Goal: Information Seeking & Learning: Learn about a topic

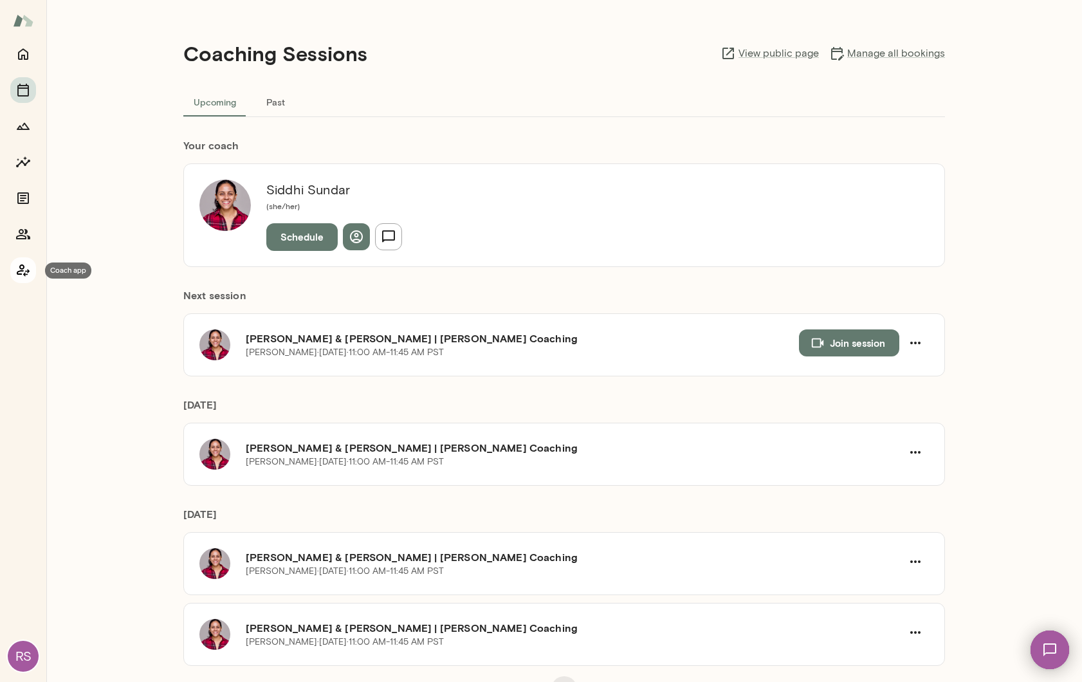
click at [30, 270] on icon "Coach app" at bounding box center [22, 269] width 15 height 15
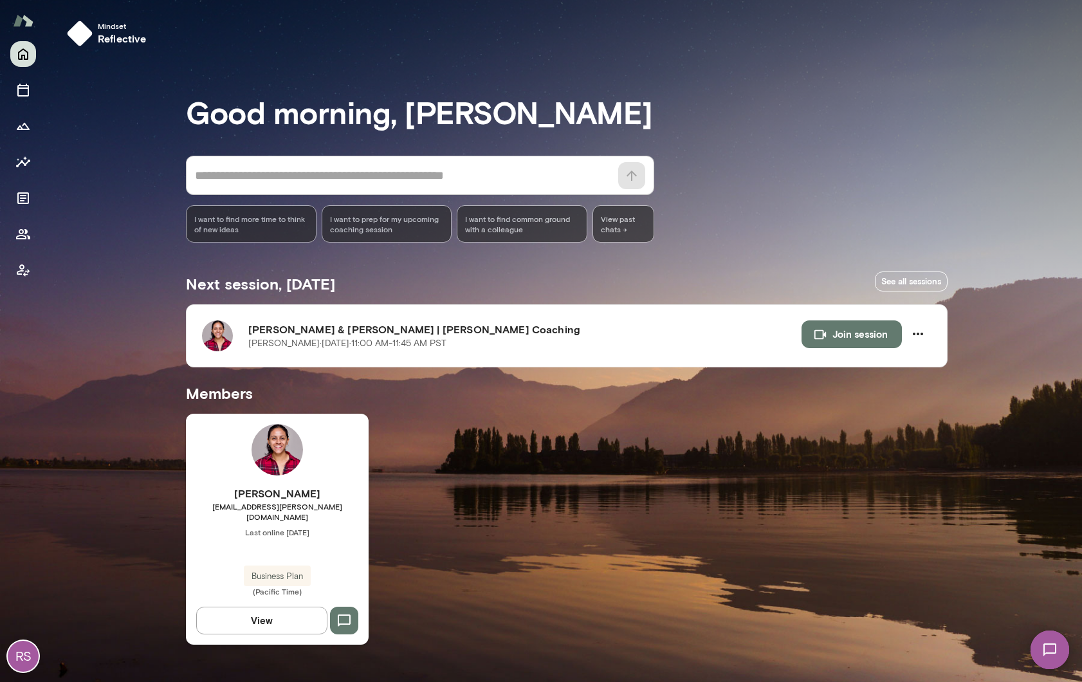
click at [269, 536] on div "Siddhi Sundar siddhisundar@mento.co Last online September 12 Business Plan (Pac…" at bounding box center [277, 541] width 183 height 111
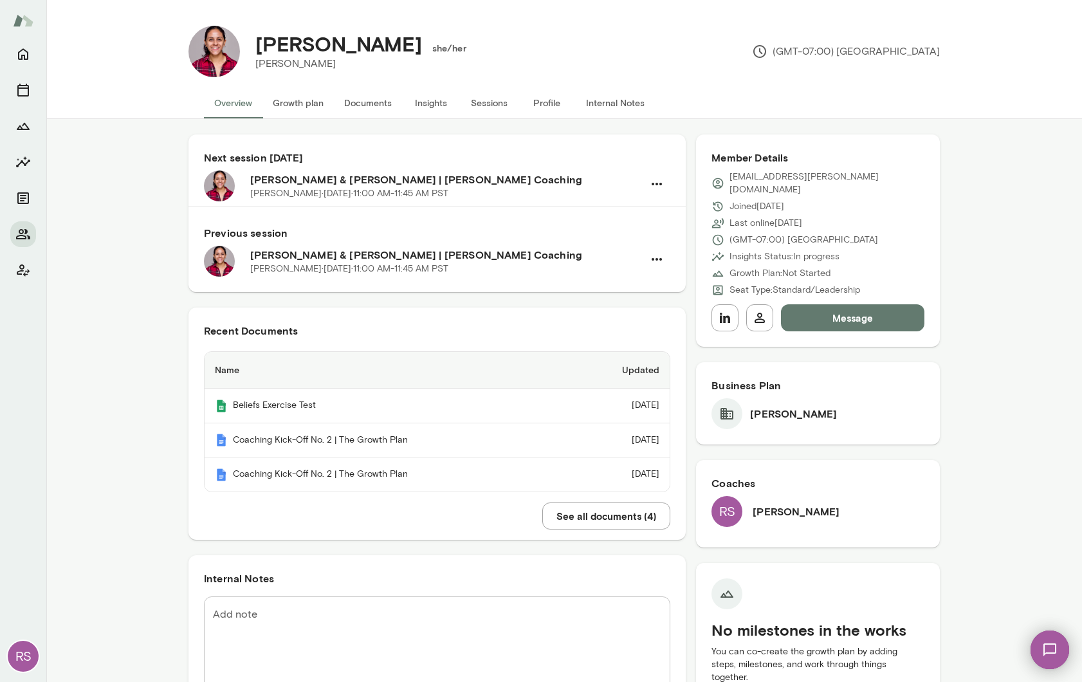
click at [429, 104] on button "Insights" at bounding box center [431, 102] width 58 height 31
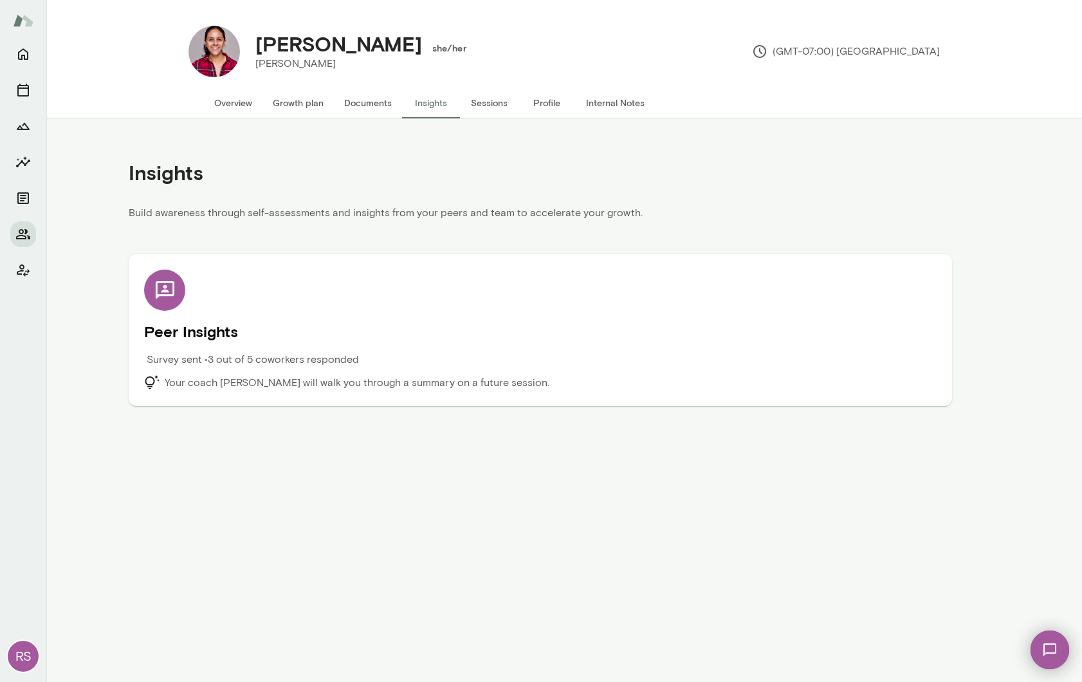
click at [251, 356] on p "Survey sent • 3 out of 5 coworkers responded" at bounding box center [253, 359] width 212 height 15
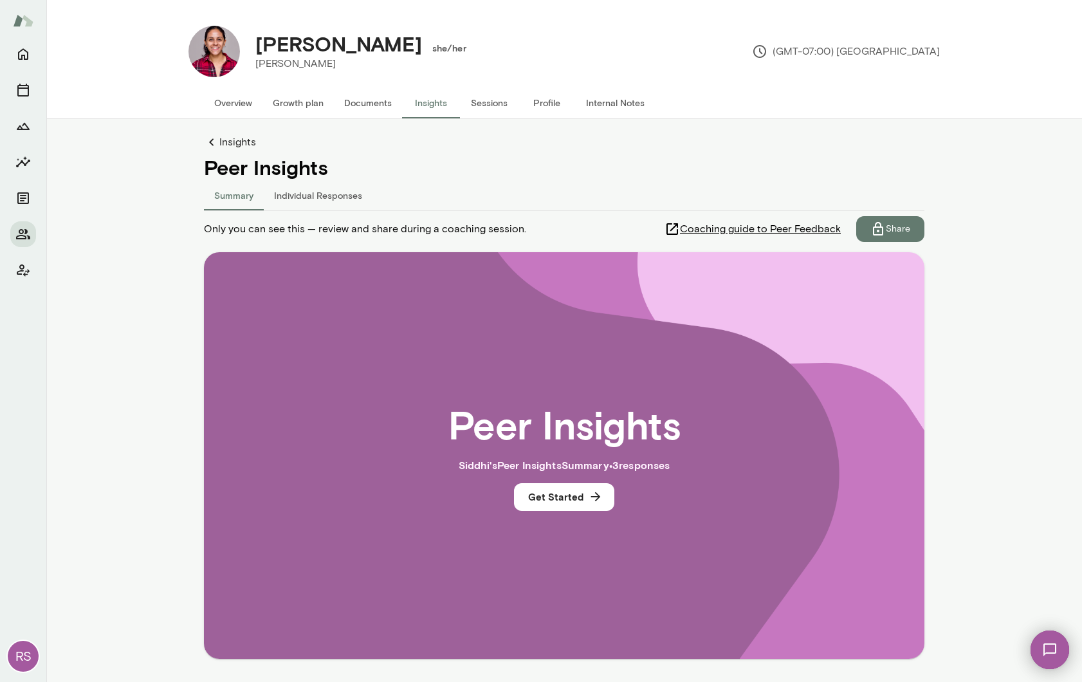
click at [331, 197] on button "Individual Responses" at bounding box center [318, 194] width 109 height 31
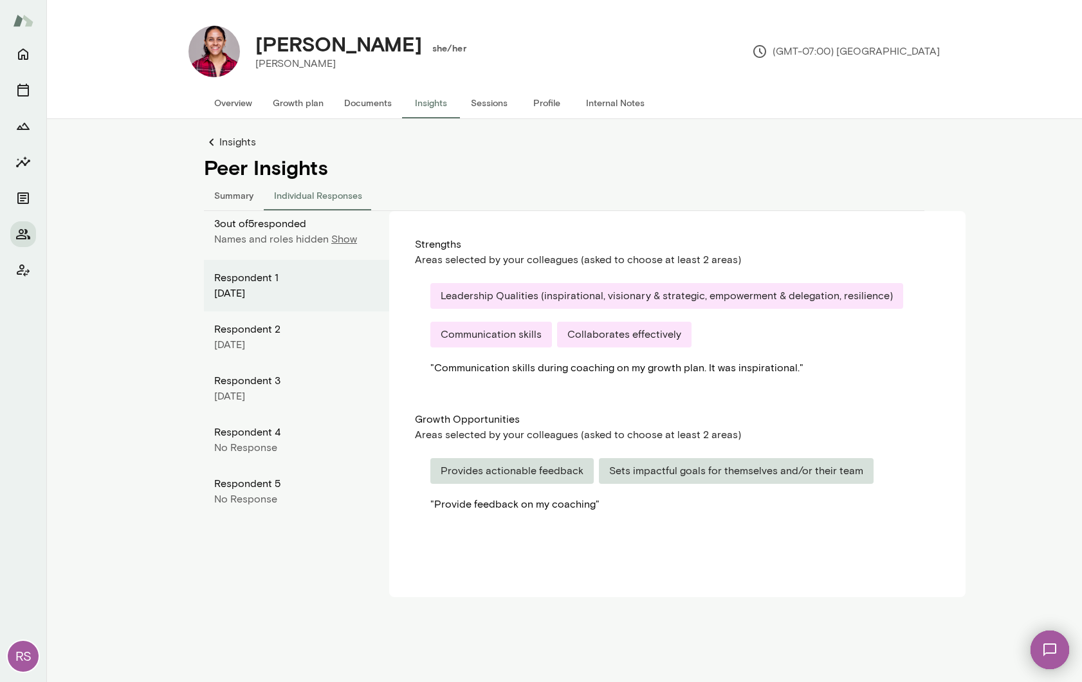
click at [340, 235] on p "Show" at bounding box center [344, 239] width 26 height 15
click at [24, 54] on icon "Home" at bounding box center [22, 53] width 15 height 15
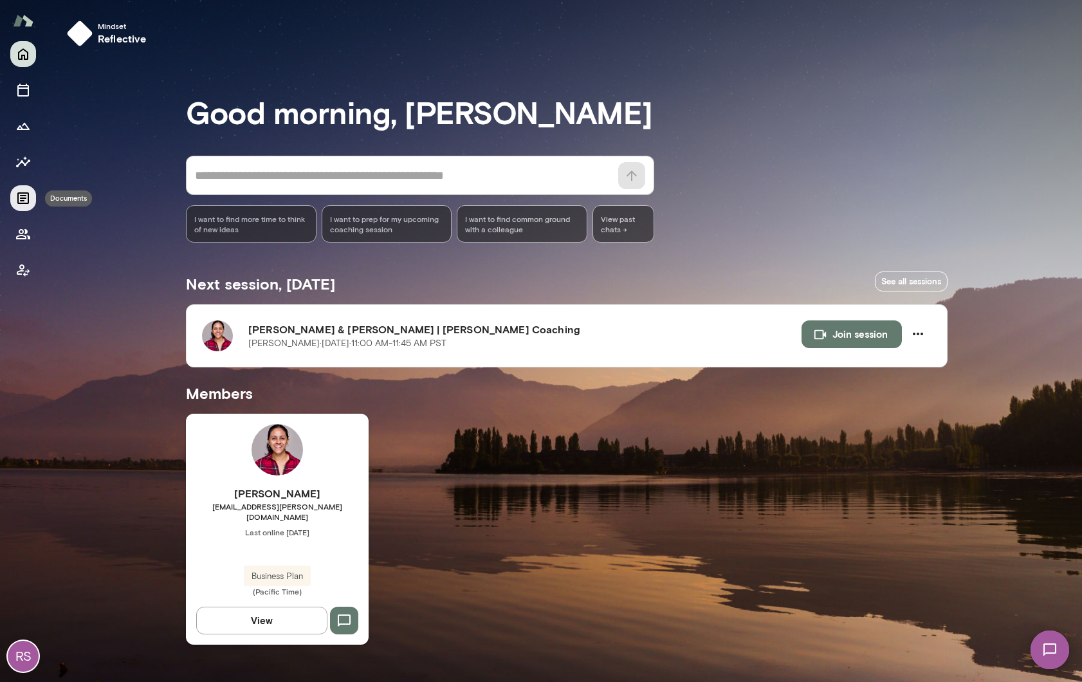
click at [21, 199] on icon "Documents" at bounding box center [22, 197] width 15 height 15
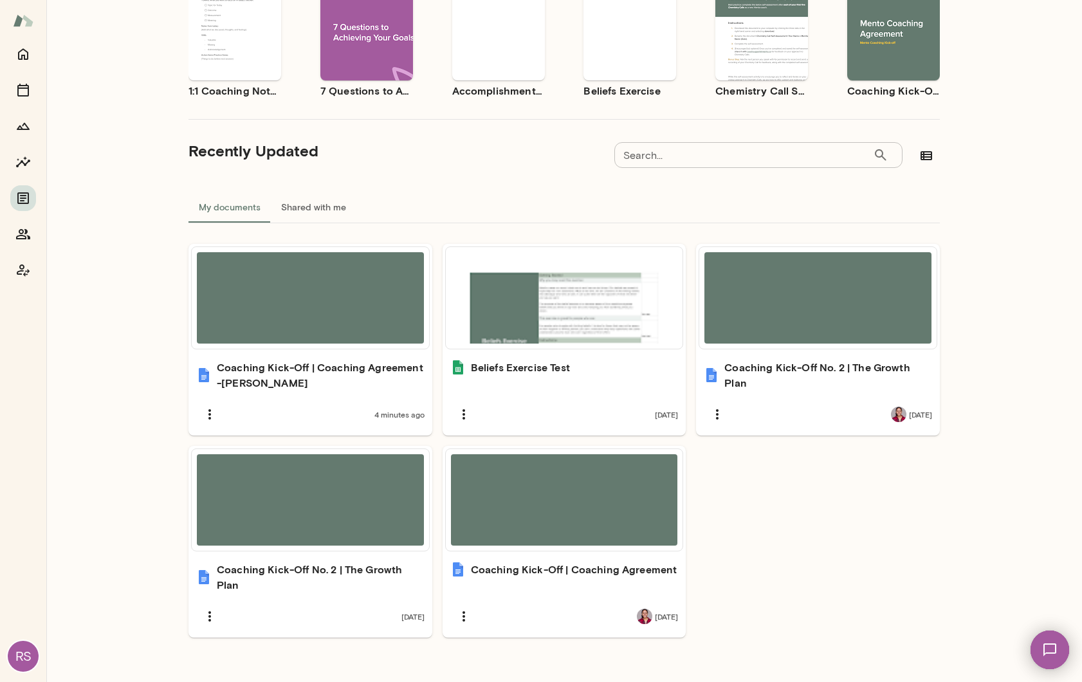
scroll to position [183, 0]
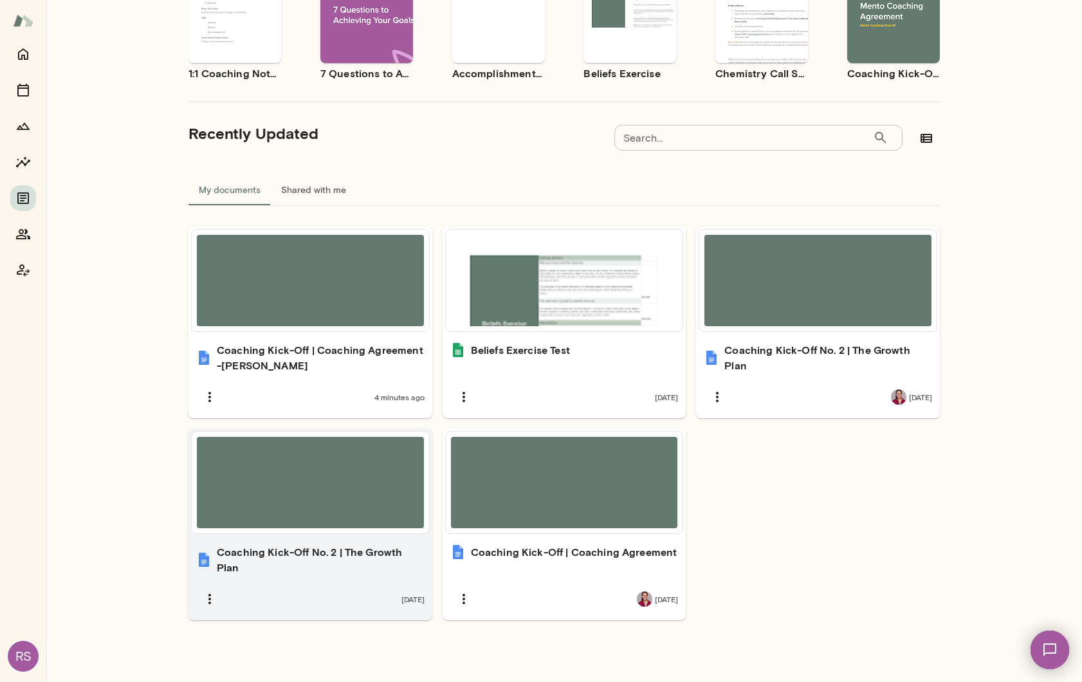
click at [386, 579] on div "Coaching Kick-Off No. 2 | The Growth Plan 7 days ago" at bounding box center [310, 578] width 244 height 84
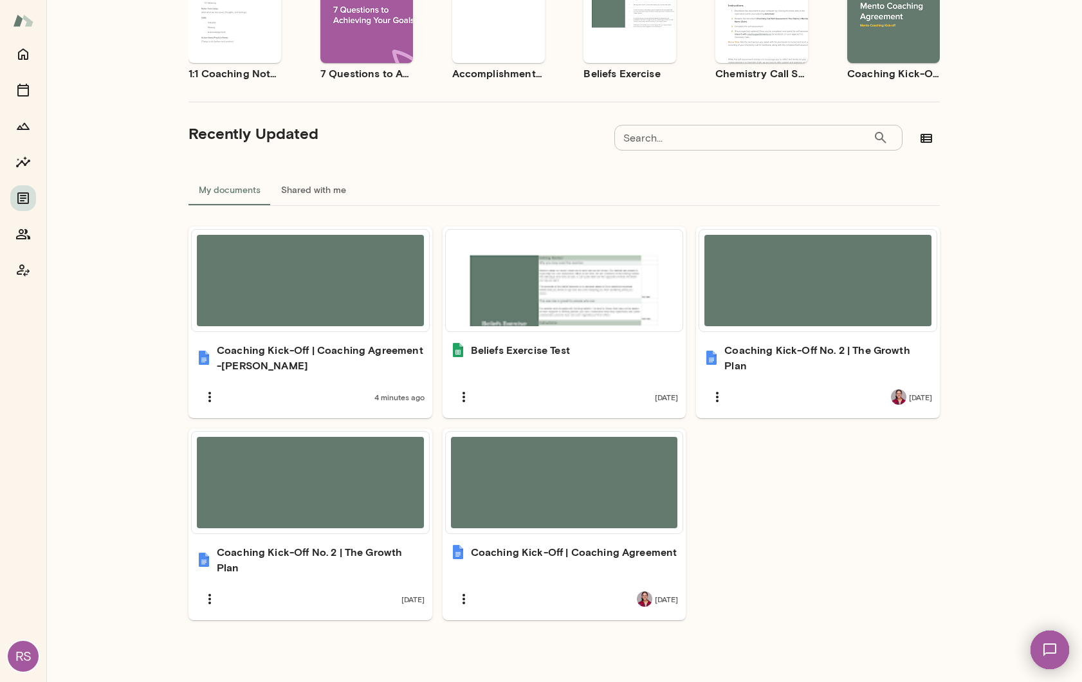
scroll to position [0, 0]
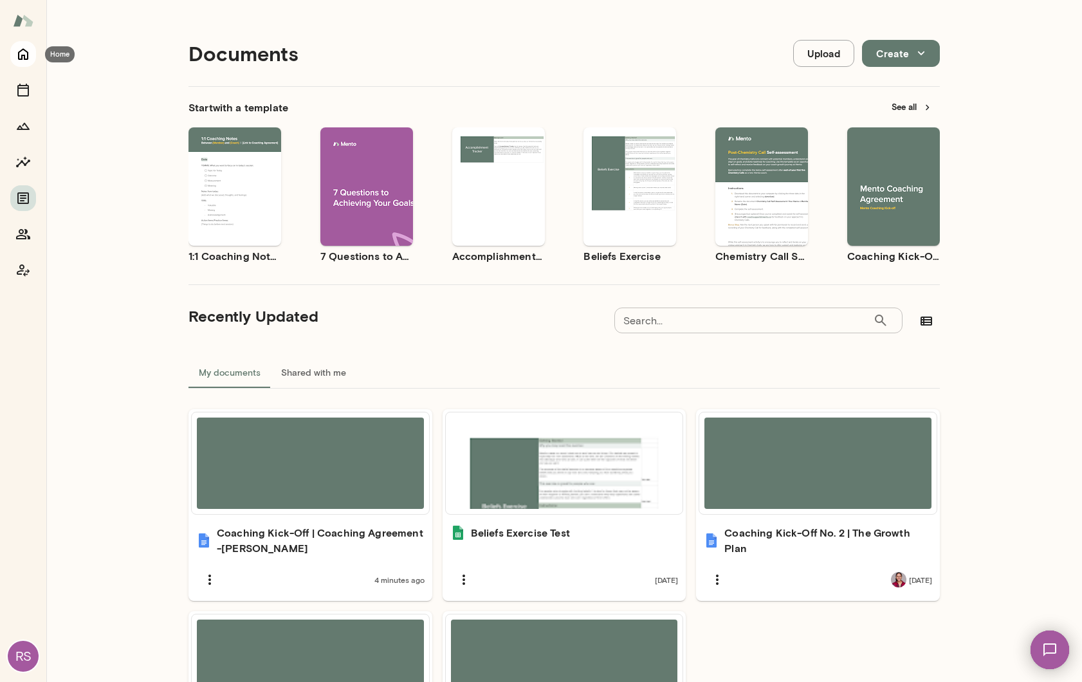
click at [24, 54] on icon "Home" at bounding box center [22, 53] width 15 height 15
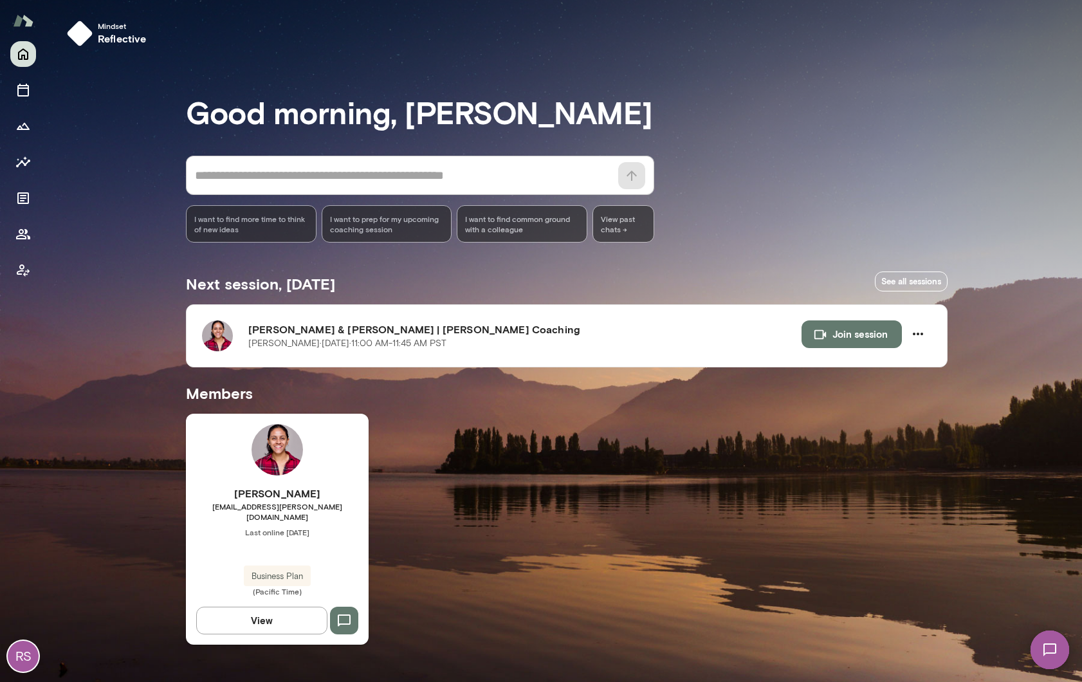
click at [273, 570] on span "Business Plan" at bounding box center [277, 576] width 67 height 13
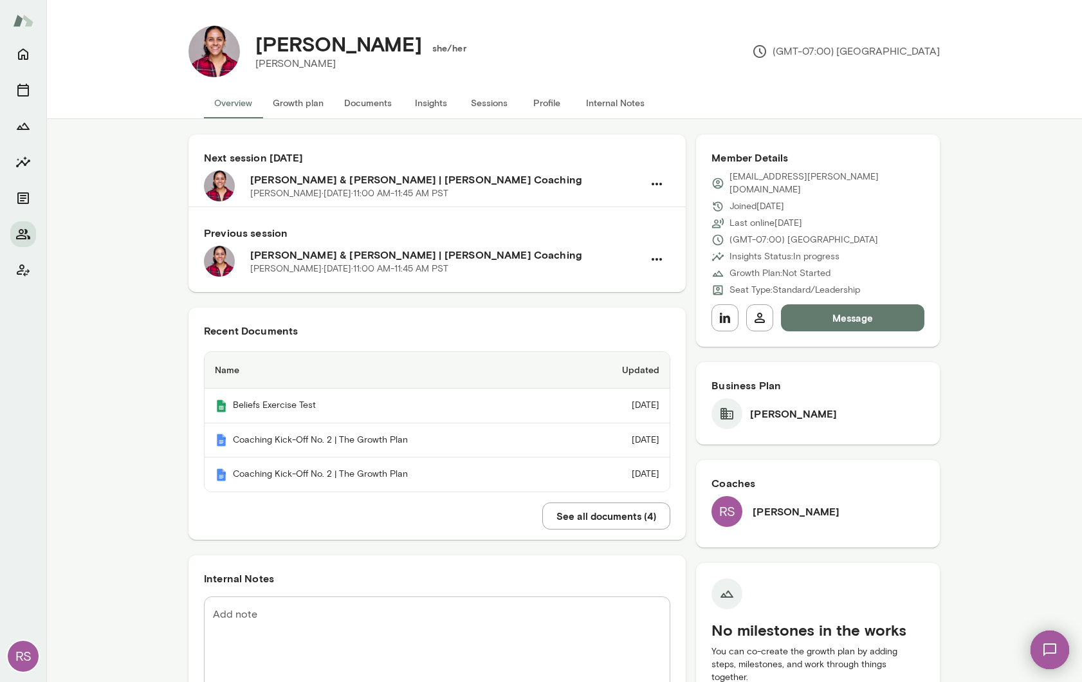
click at [428, 102] on button "Insights" at bounding box center [431, 102] width 58 height 31
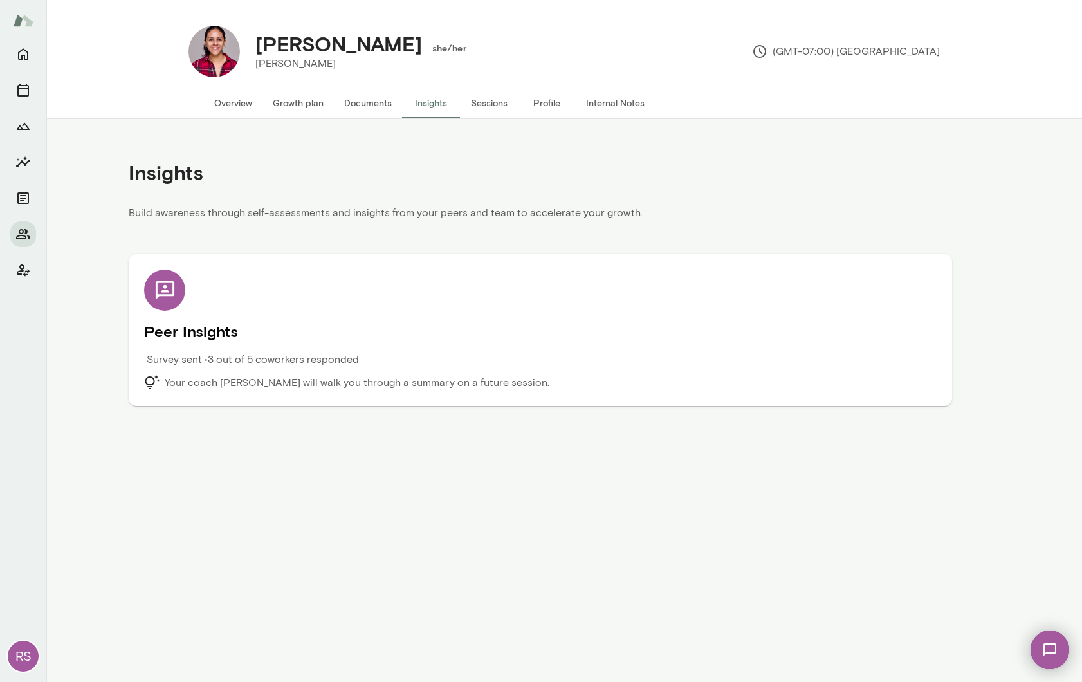
click at [216, 369] on div "Survey sent • 3 out of 5 coworkers responded" at bounding box center [441, 363] width 594 height 23
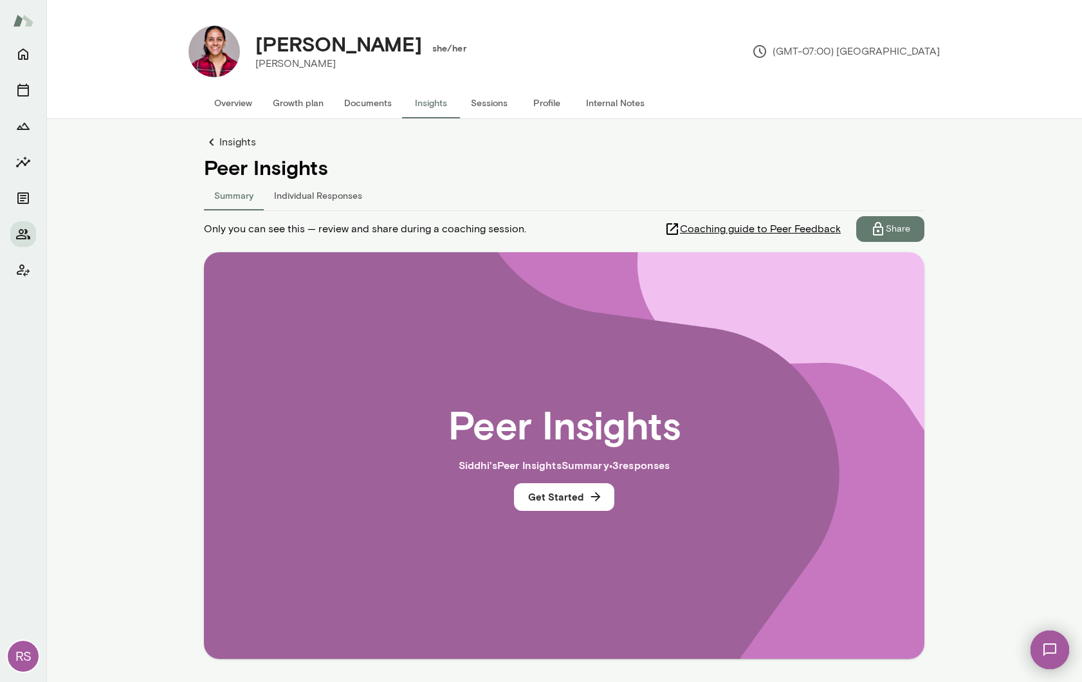
click at [210, 143] on icon at bounding box center [211, 141] width 5 height 7
